Goal: Transaction & Acquisition: Subscribe to service/newsletter

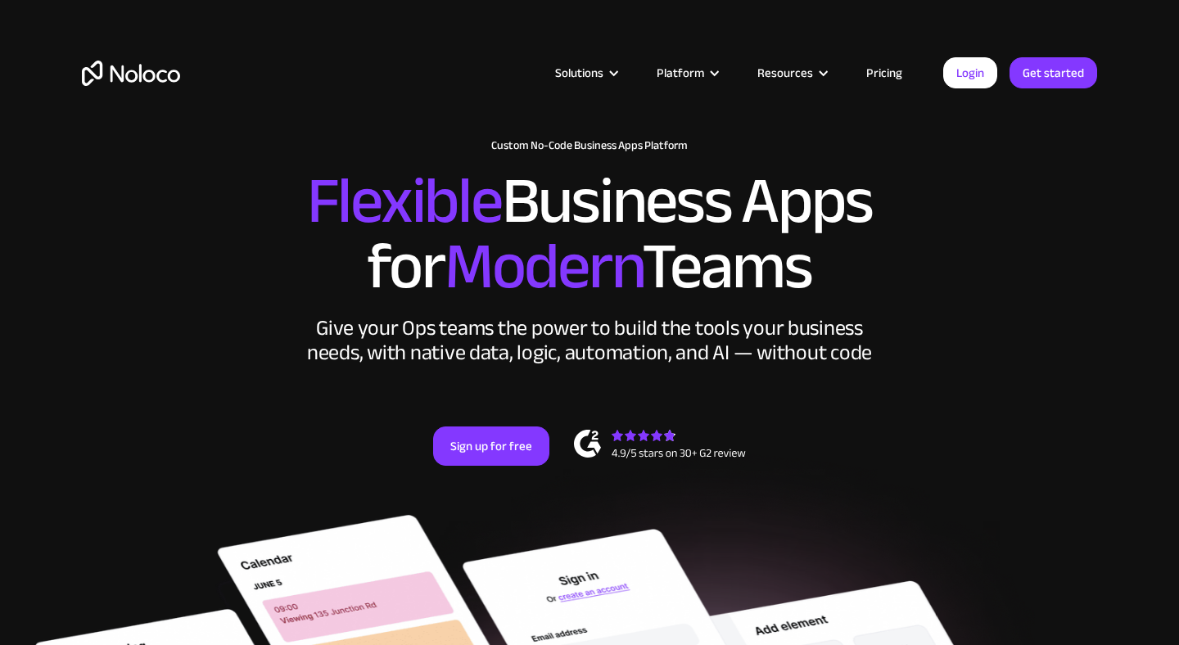
click at [880, 70] on link "Pricing" at bounding box center [884, 72] width 77 height 21
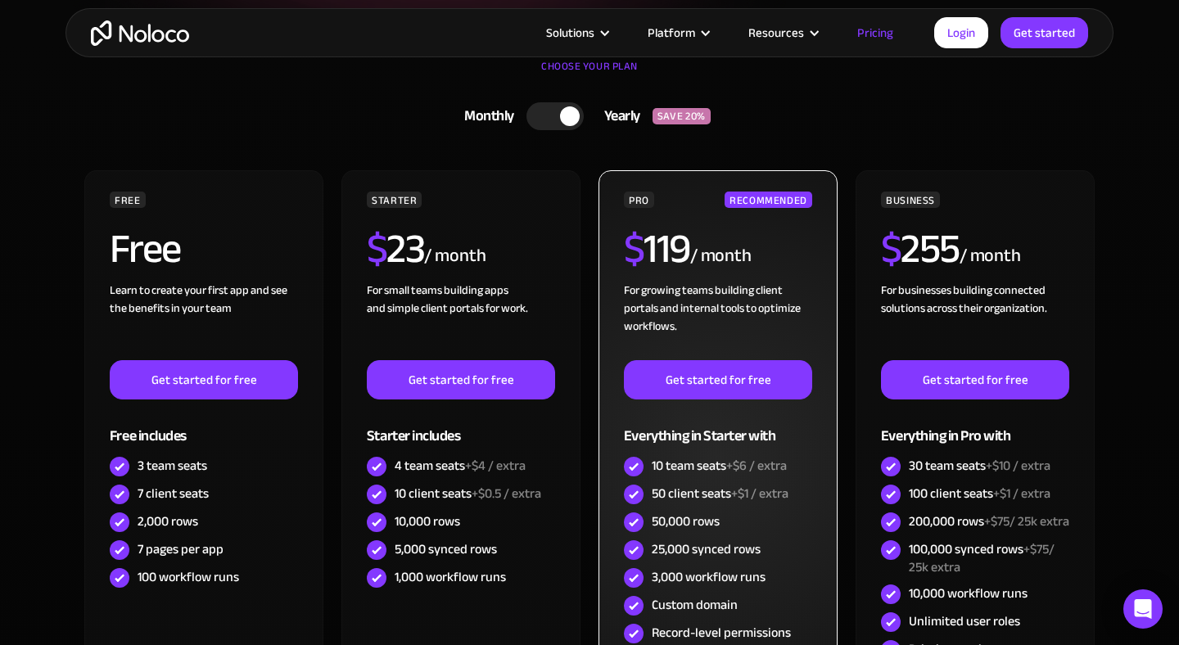
scroll to position [371, 0]
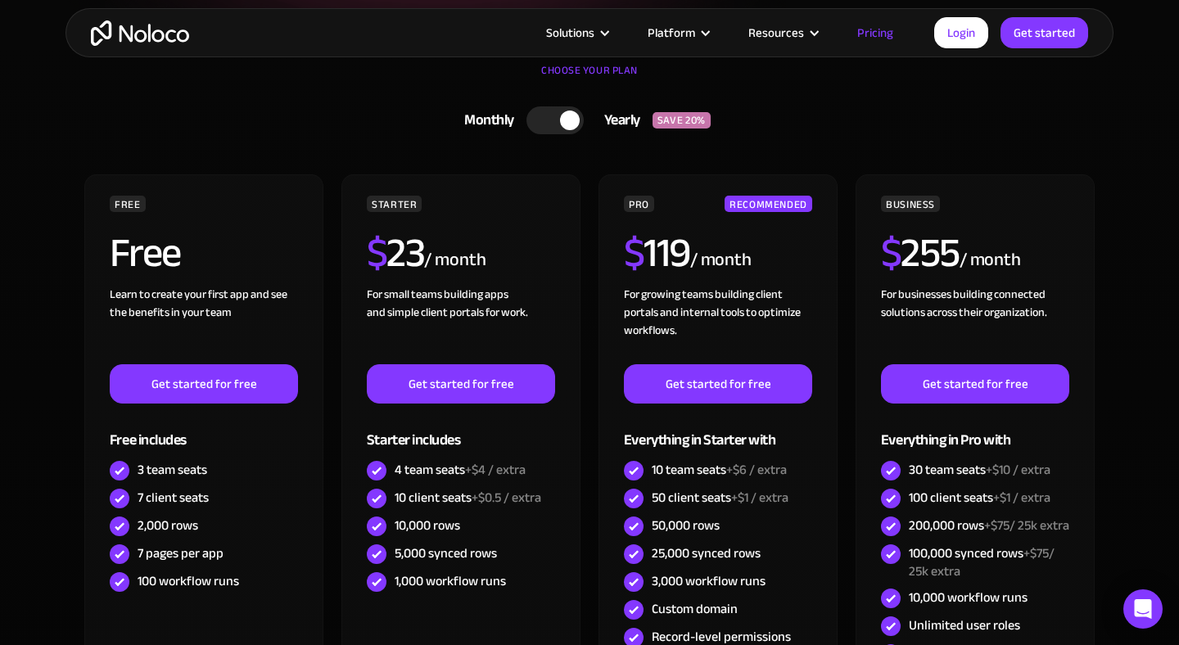
click at [564, 126] on div at bounding box center [570, 121] width 20 height 20
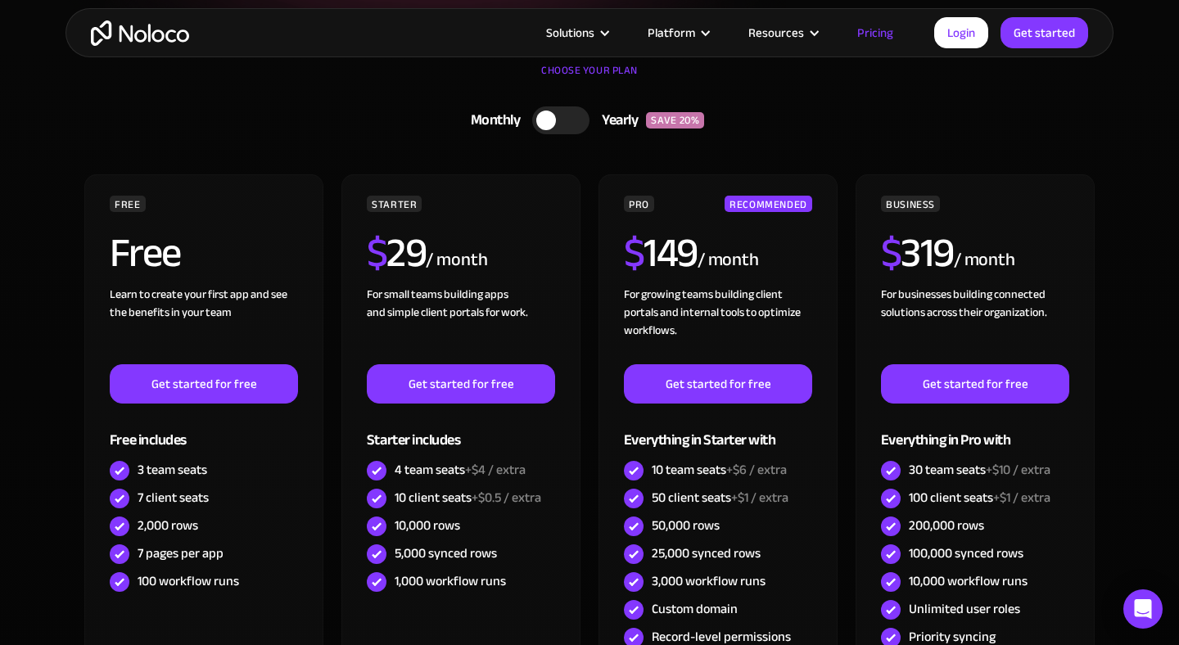
click at [578, 126] on div at bounding box center [560, 120] width 57 height 28
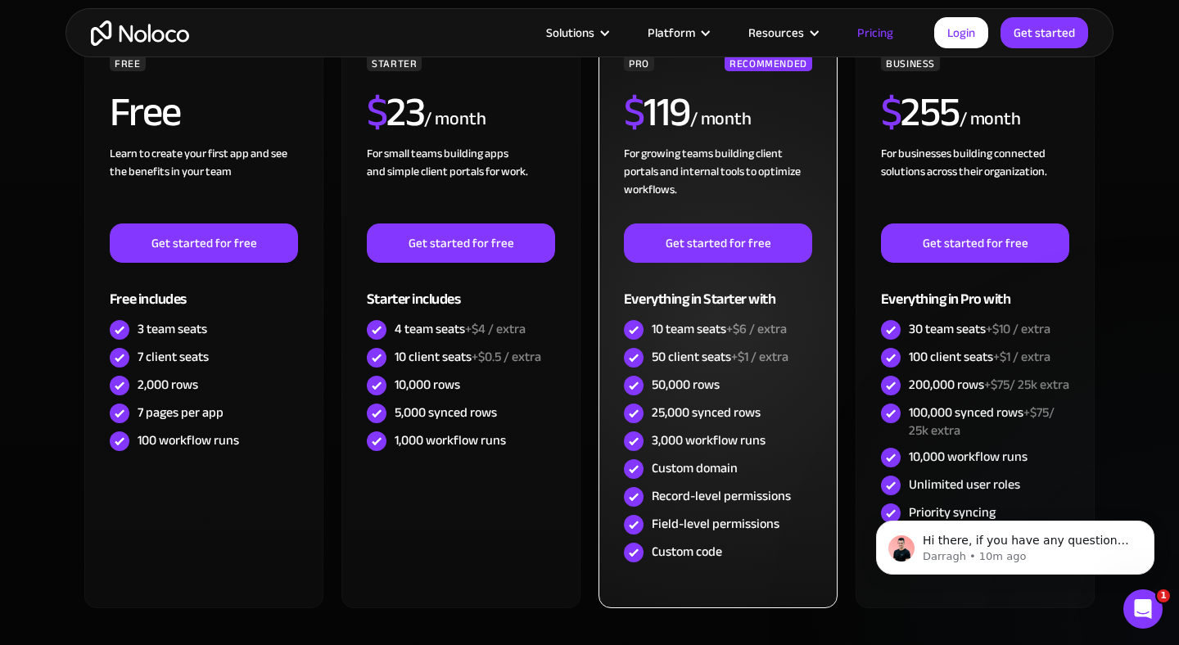
scroll to position [513, 0]
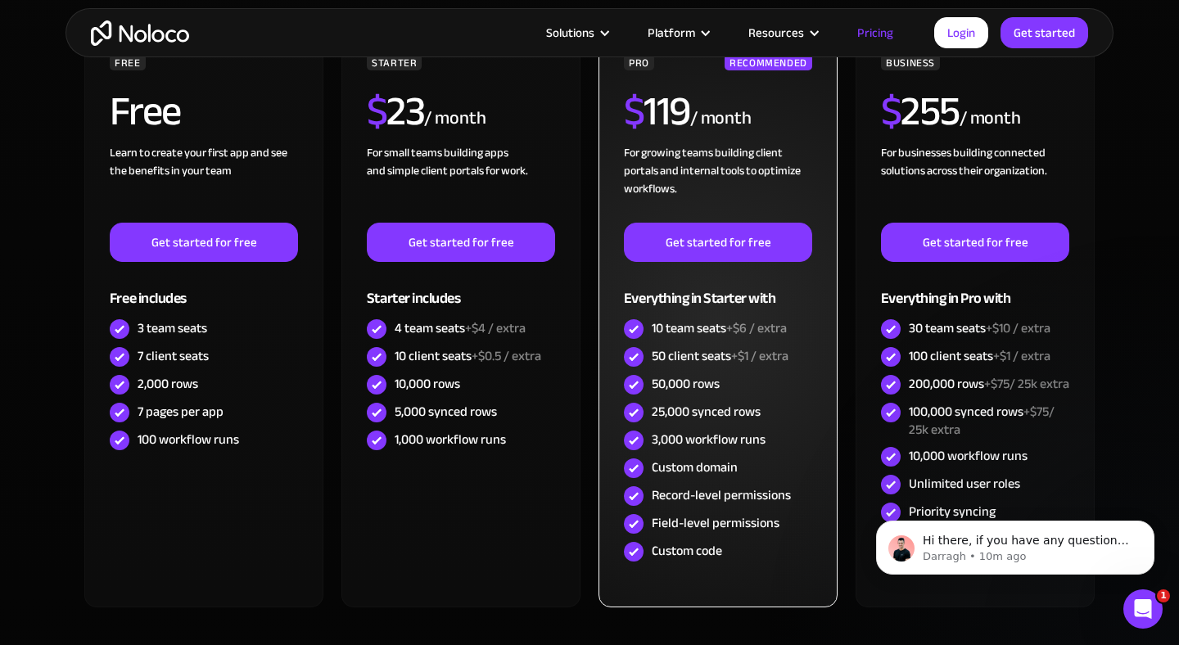
click at [636, 353] on img at bounding box center [634, 357] width 20 height 20
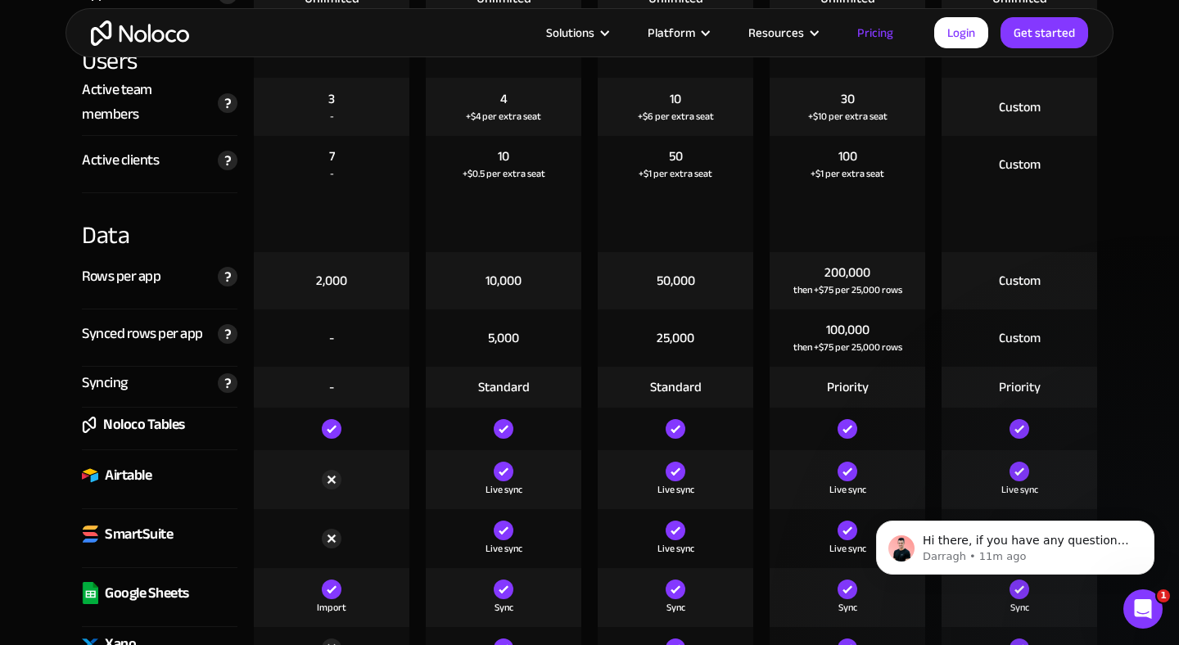
scroll to position [2039, 0]
